Goal: Navigation & Orientation: Find specific page/section

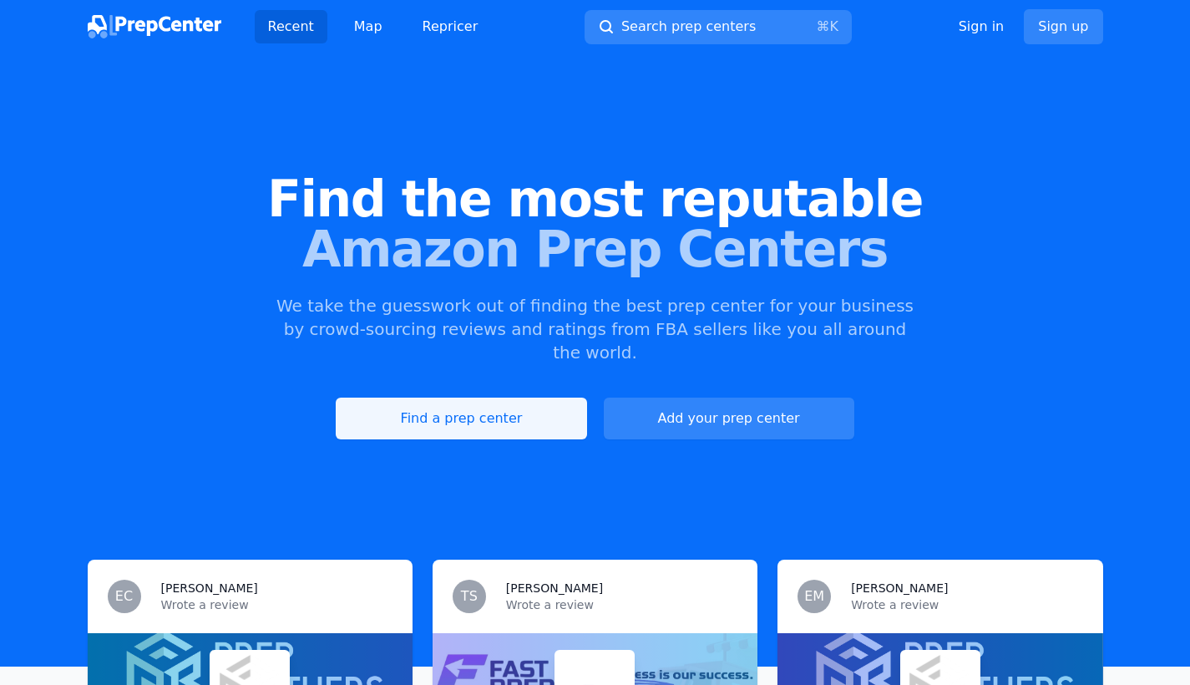
click at [500, 398] on link "Find a prep center" at bounding box center [461, 419] width 251 height 42
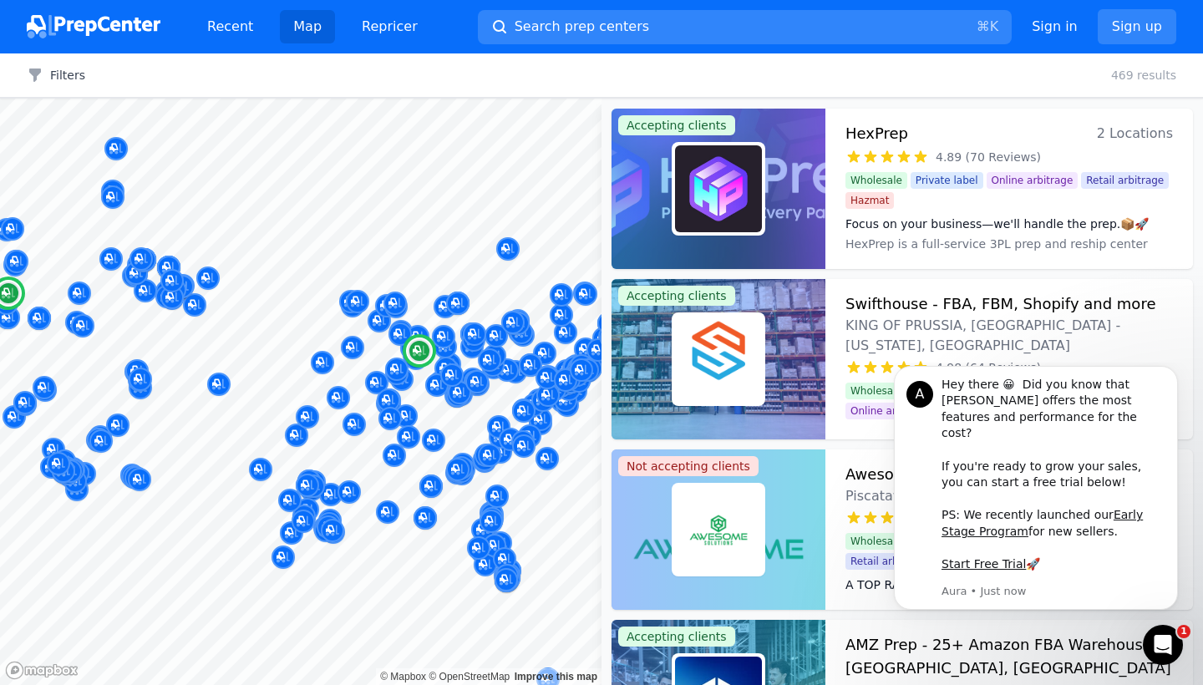
click at [1017, 120] on div "HexPrep 2 Locations 4.89 (70 Reviews) Focus on your business—we'll handle the p…" at bounding box center [1009, 189] width 368 height 160
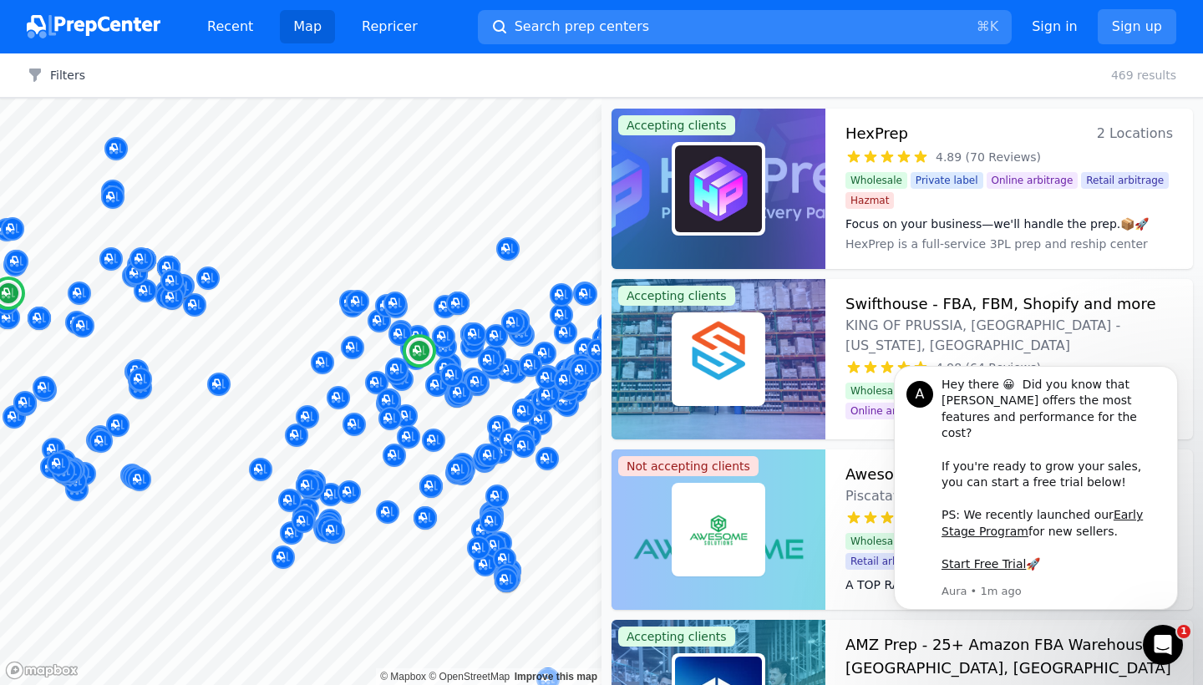
click at [912, 133] on div "HexPrep 2 Locations" at bounding box center [1008, 133] width 327 height 23
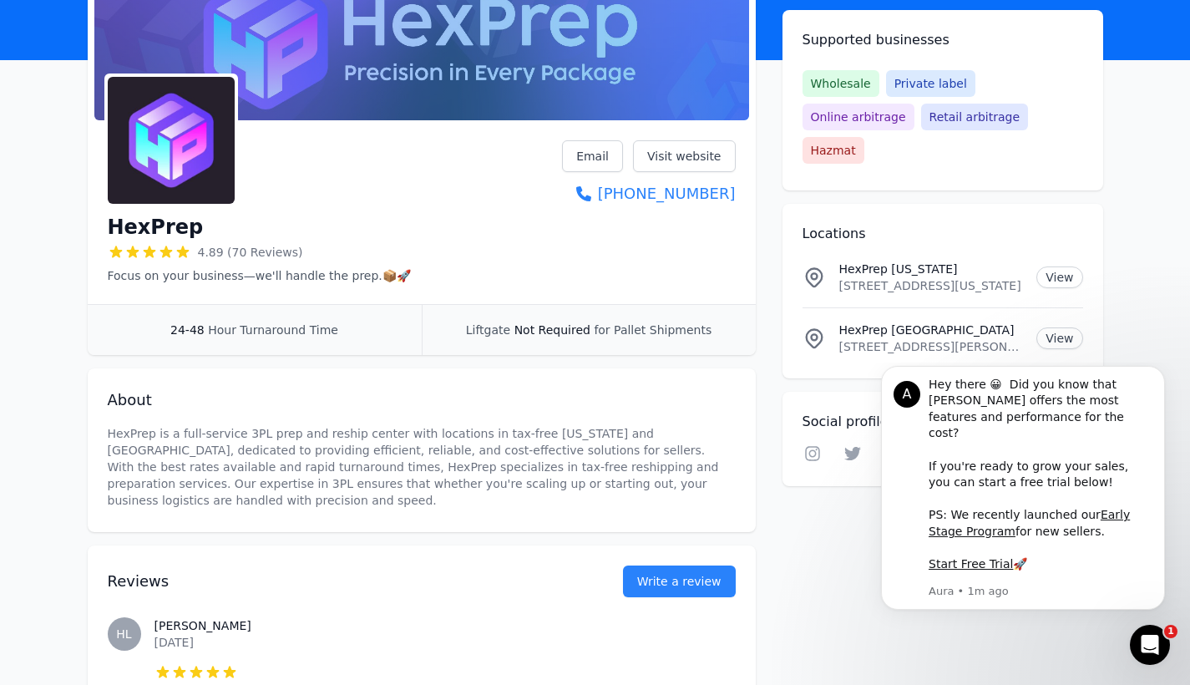
scroll to position [201, 0]
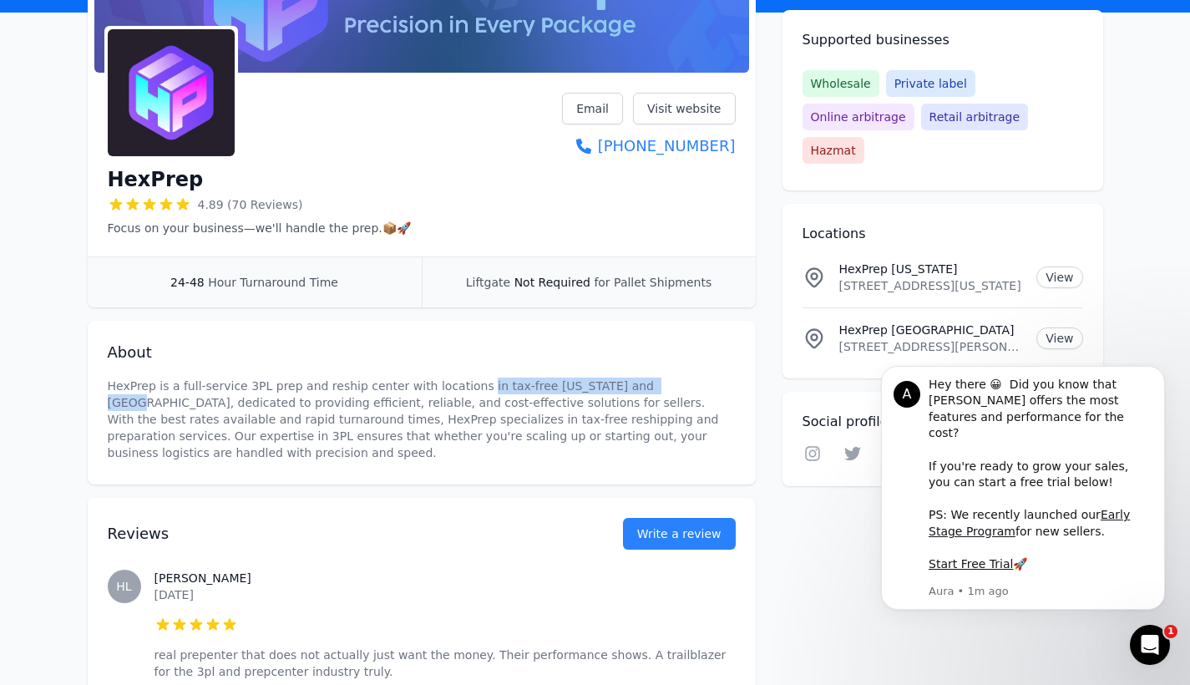
drag, startPoint x: 469, startPoint y: 383, endPoint x: 643, endPoint y: 384, distance: 173.8
click at [643, 384] on p "HexPrep is a full-service 3PL prep and reship center with locations in tax-free…" at bounding box center [422, 420] width 628 height 84
click at [308, 476] on div "About HexPrep is a full-service 3PL prep and reship center with locations in ta…" at bounding box center [422, 403] width 668 height 164
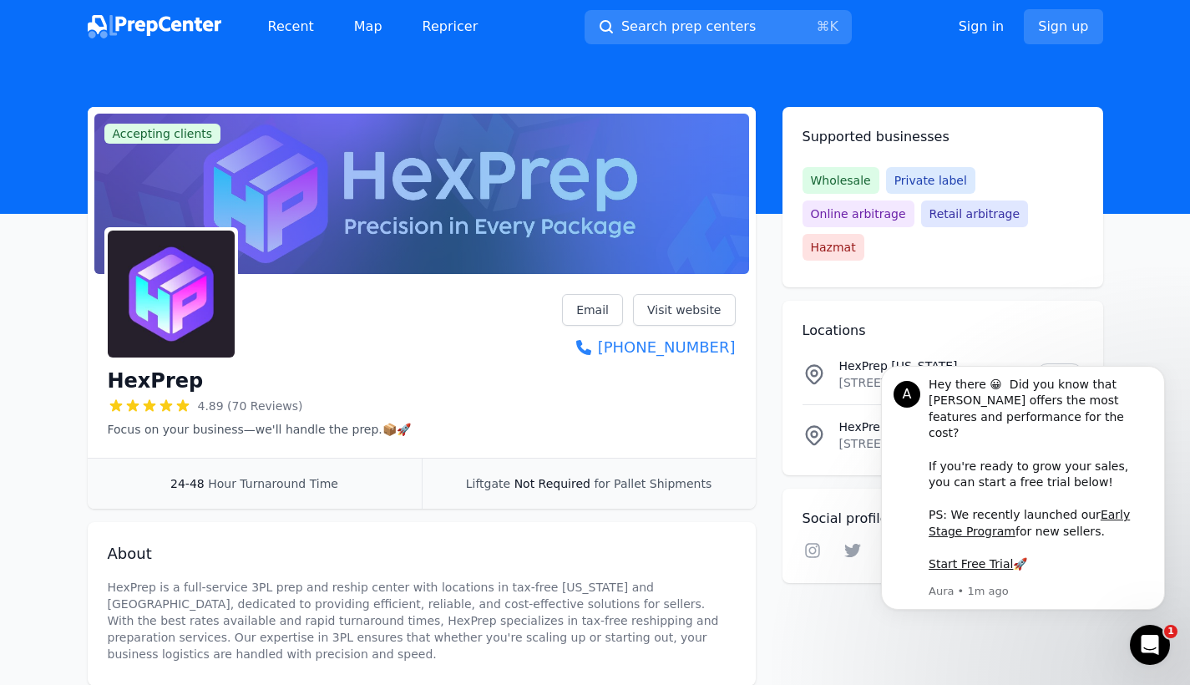
scroll to position [0, 0]
click at [673, 313] on link "Visit website" at bounding box center [684, 310] width 103 height 32
